Goal: Complete application form

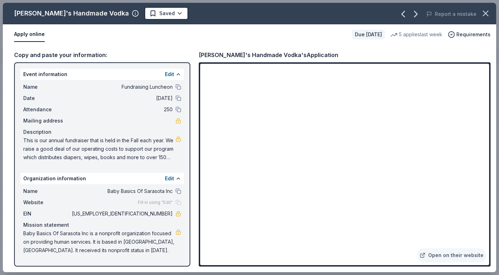
scroll to position [1454, 0]
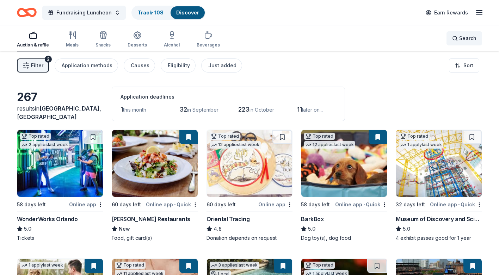
click at [457, 36] on div "Search" at bounding box center [464, 38] width 24 height 8
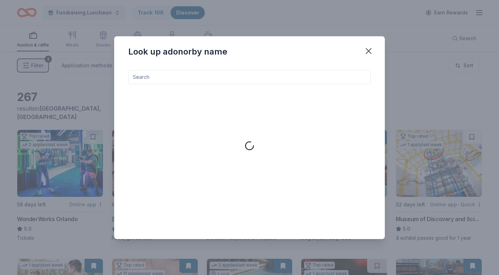
click at [210, 77] on input at bounding box center [249, 77] width 243 height 14
type input "[PERSON_NAME]"
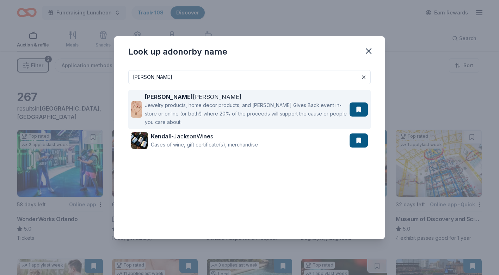
click at [178, 98] on div "[PERSON_NAME]" at bounding box center [246, 97] width 202 height 8
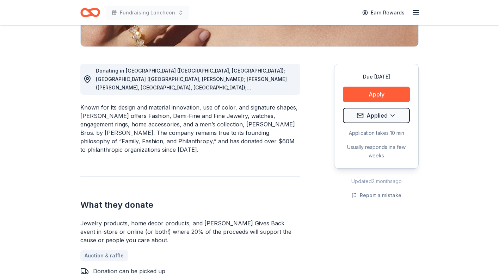
scroll to position [168, 0]
click at [381, 94] on button "Apply" at bounding box center [376, 94] width 67 height 16
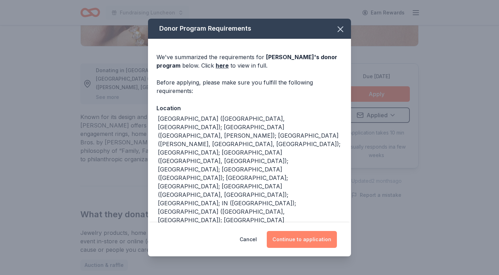
click at [305, 239] on button "Continue to application" at bounding box center [302, 239] width 70 height 17
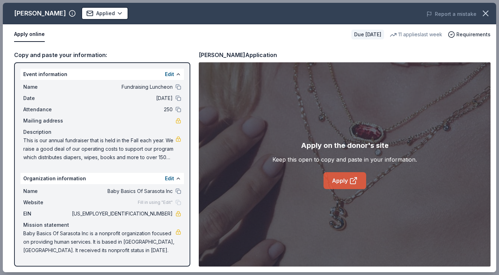
click at [341, 181] on link "Apply" at bounding box center [345, 180] width 43 height 17
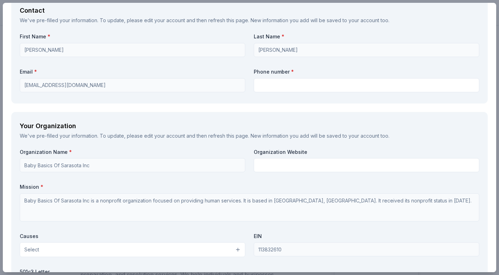
scroll to position [483, 0]
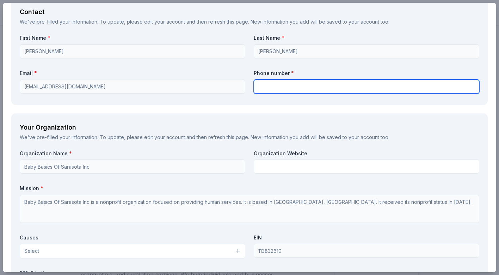
click at [267, 87] on input "text" at bounding box center [367, 87] width 226 height 14
type input "9786182603"
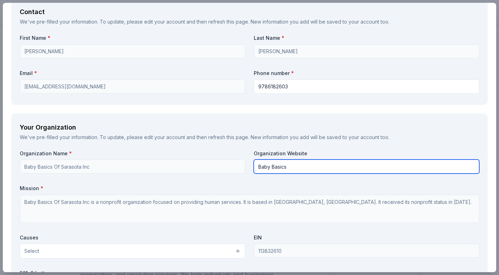
drag, startPoint x: 290, startPoint y: 167, endPoint x: 250, endPoint y: 167, distance: 40.2
click at [250, 167] on div "Organization Name * Baby Basics Of Sarasota Inc Organization Website Baby Basic…" at bounding box center [250, 232] width 460 height 164
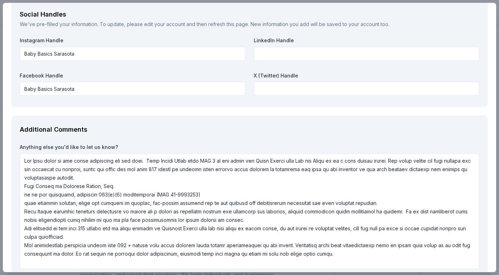
scroll to position [858, 0]
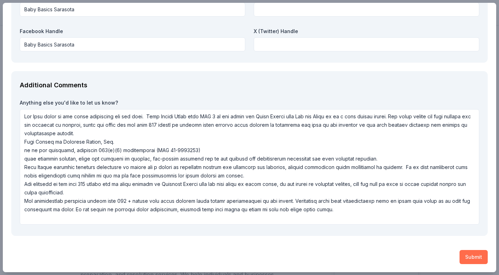
type input "babybasicssarasota.org"
click at [476, 257] on button "Submit" at bounding box center [474, 257] width 28 height 14
